Goal: Task Accomplishment & Management: Complete application form

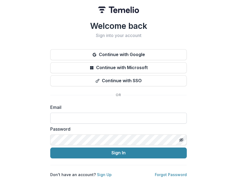
click at [78, 120] on input at bounding box center [118, 118] width 136 height 11
type input "**********"
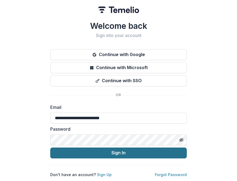
click at [97, 149] on button "Sign In" at bounding box center [118, 153] width 136 height 11
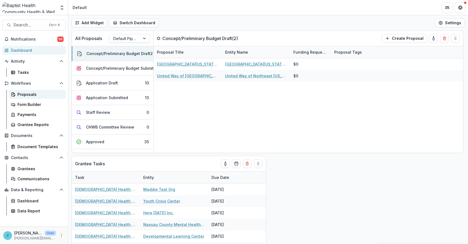
click at [19, 94] on div "Proposals" at bounding box center [39, 95] width 44 height 6
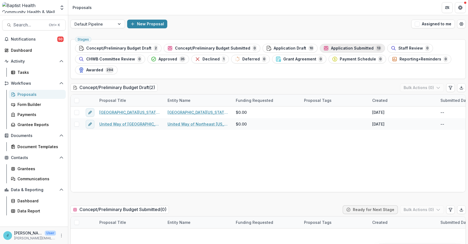
click at [236, 49] on span "Application Submitted" at bounding box center [352, 48] width 43 height 5
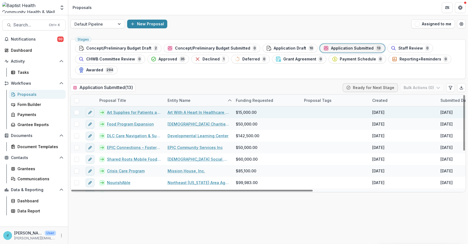
click at [123, 112] on link "Art Supplies for Patients and Families in Healthcare Environments Served by Art…" at bounding box center [134, 113] width 54 height 6
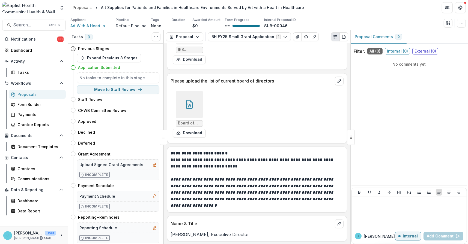
scroll to position [1330, 0]
click at [236, 181] on div at bounding box center [409, 212] width 110 height 27
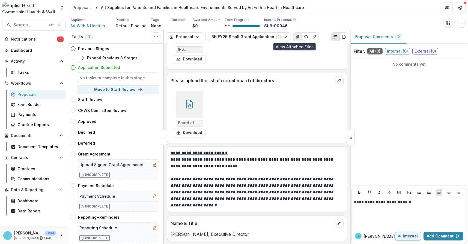
click at [236, 36] on icon "View Attached Files" at bounding box center [297, 37] width 4 height 4
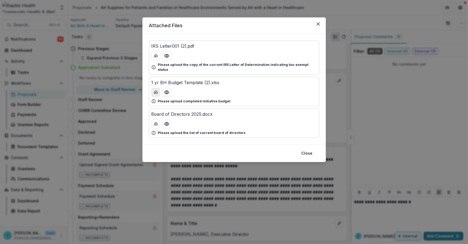
click at [155, 90] on icon "download-button" at bounding box center [155, 92] width 4 height 4
click at [236, 25] on icon "Close" at bounding box center [317, 23] width 3 height 3
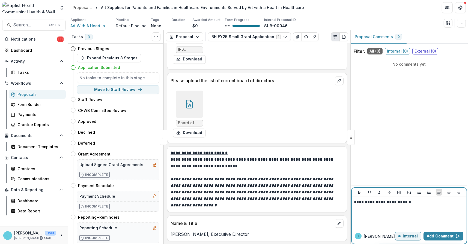
click at [236, 181] on p "**********" at bounding box center [409, 202] width 110 height 6
drag, startPoint x: 429, startPoint y: 201, endPoint x: 438, endPoint y: 200, distance: 9.7
click at [236, 181] on p "**********" at bounding box center [409, 205] width 110 height 12
click at [236, 181] on span "**********" at bounding box center [403, 205] width 98 height 10
click at [236, 181] on button "Add Comment" at bounding box center [443, 236] width 40 height 9
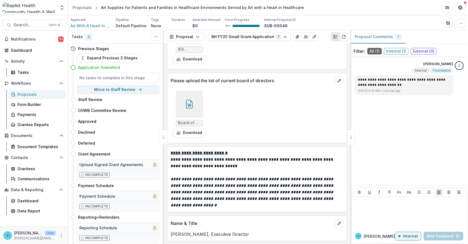
click at [29, 94] on div "Proposals" at bounding box center [39, 95] width 44 height 6
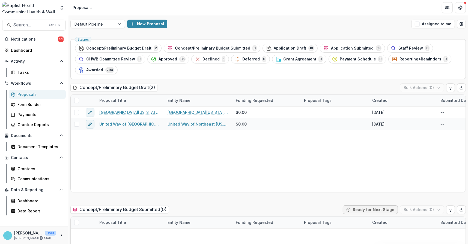
click at [25, 95] on div "Proposals" at bounding box center [39, 95] width 44 height 6
click at [28, 94] on div "Proposals" at bounding box center [39, 95] width 44 height 6
click at [159, 59] on span "Approved" at bounding box center [167, 59] width 19 height 5
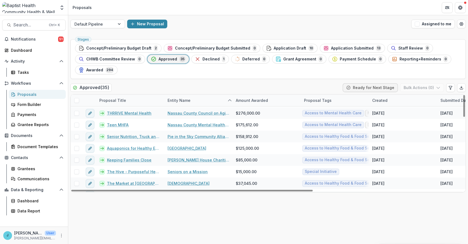
scroll to position [325, 0]
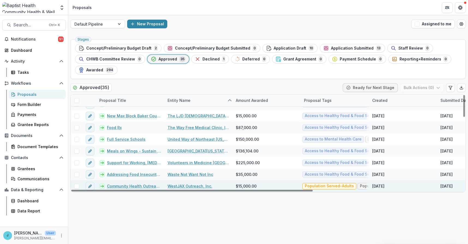
click at [175, 181] on link "WestJAX Outreach, Inc." at bounding box center [189, 186] width 45 height 6
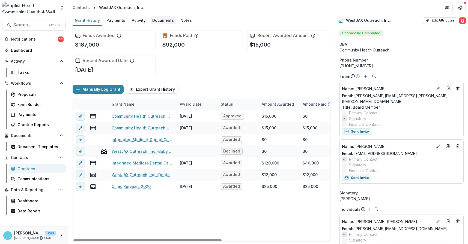
click at [163, 20] on div "Documents" at bounding box center [163, 20] width 26 height 8
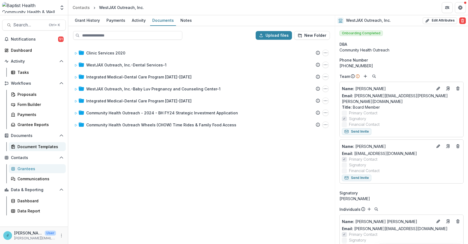
click at [44, 146] on div "Document Templates" at bounding box center [39, 147] width 44 height 6
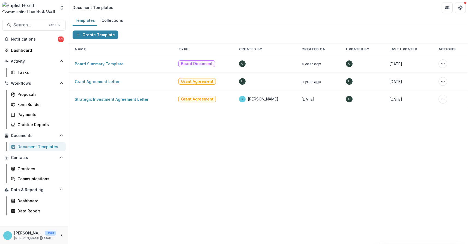
click at [98, 98] on link "Strategic Investment Agreement Letter" at bounding box center [112, 99] width 74 height 5
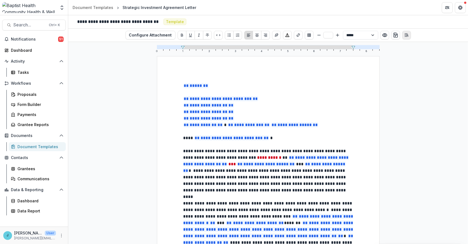
click at [236, 32] on button "Open Editor Sidebar" at bounding box center [406, 35] width 9 height 9
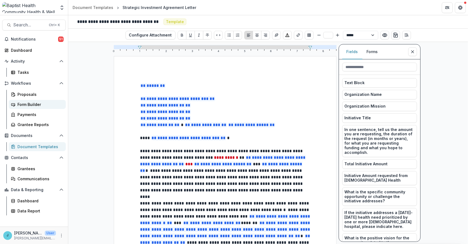
click at [26, 104] on div "Form Builder" at bounding box center [39, 105] width 44 height 6
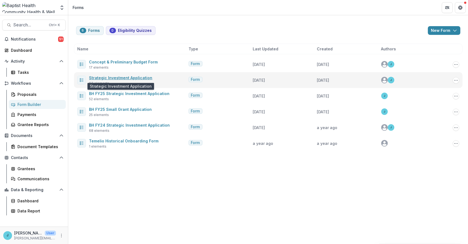
click at [116, 77] on link "Strategic Investment Application" at bounding box center [120, 78] width 63 height 5
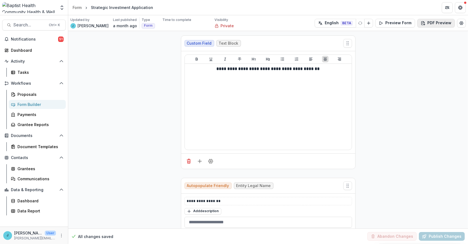
click at [236, 23] on button "PDF Preview" at bounding box center [436, 23] width 38 height 9
click at [236, 44] on p "With Description" at bounding box center [421, 45] width 32 height 6
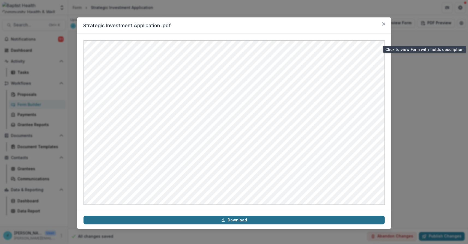
click at [234, 181] on link "Download" at bounding box center [233, 220] width 301 height 9
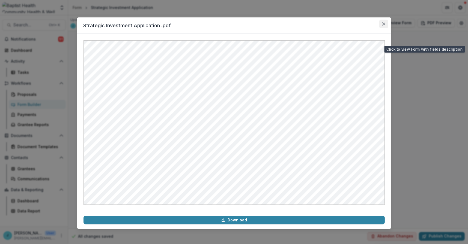
click at [236, 24] on icon "Close" at bounding box center [383, 23] width 3 height 3
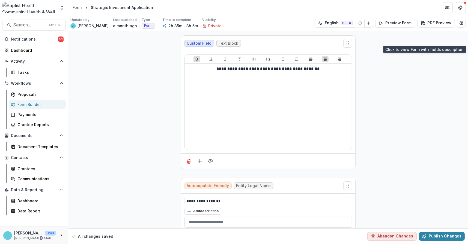
click at [36, 106] on div "Form Builder" at bounding box center [39, 105] width 44 height 6
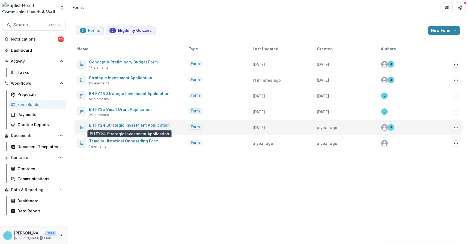
click at [128, 125] on link "BH FY24 Strategic Investment Application" at bounding box center [129, 125] width 81 height 5
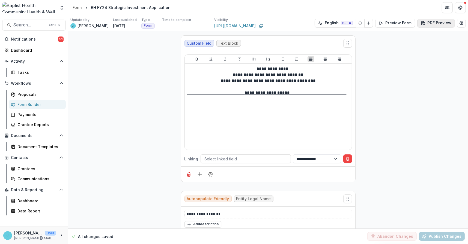
click at [236, 22] on button "PDF Preview" at bounding box center [436, 23] width 38 height 9
click at [236, 45] on p "With Description" at bounding box center [421, 45] width 32 height 6
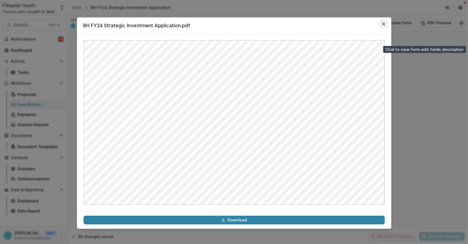
click at [236, 23] on icon "Close" at bounding box center [382, 23] width 3 height 3
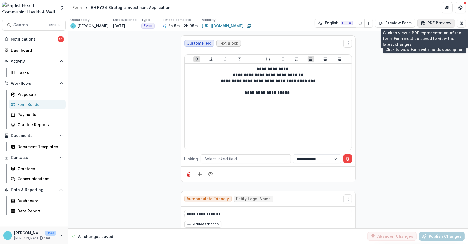
click at [236, 21] on button "PDF Preview" at bounding box center [436, 23] width 38 height 9
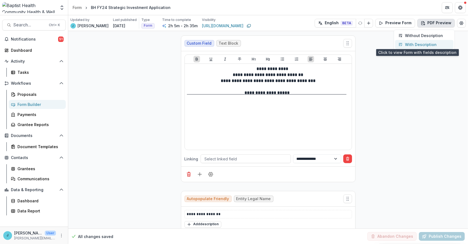
click at [236, 44] on p "With Description" at bounding box center [421, 45] width 32 height 6
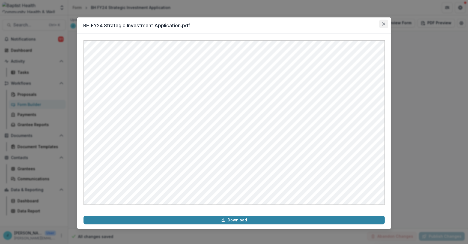
click at [236, 23] on icon "Close" at bounding box center [383, 23] width 3 height 3
